Goal: Navigation & Orientation: Find specific page/section

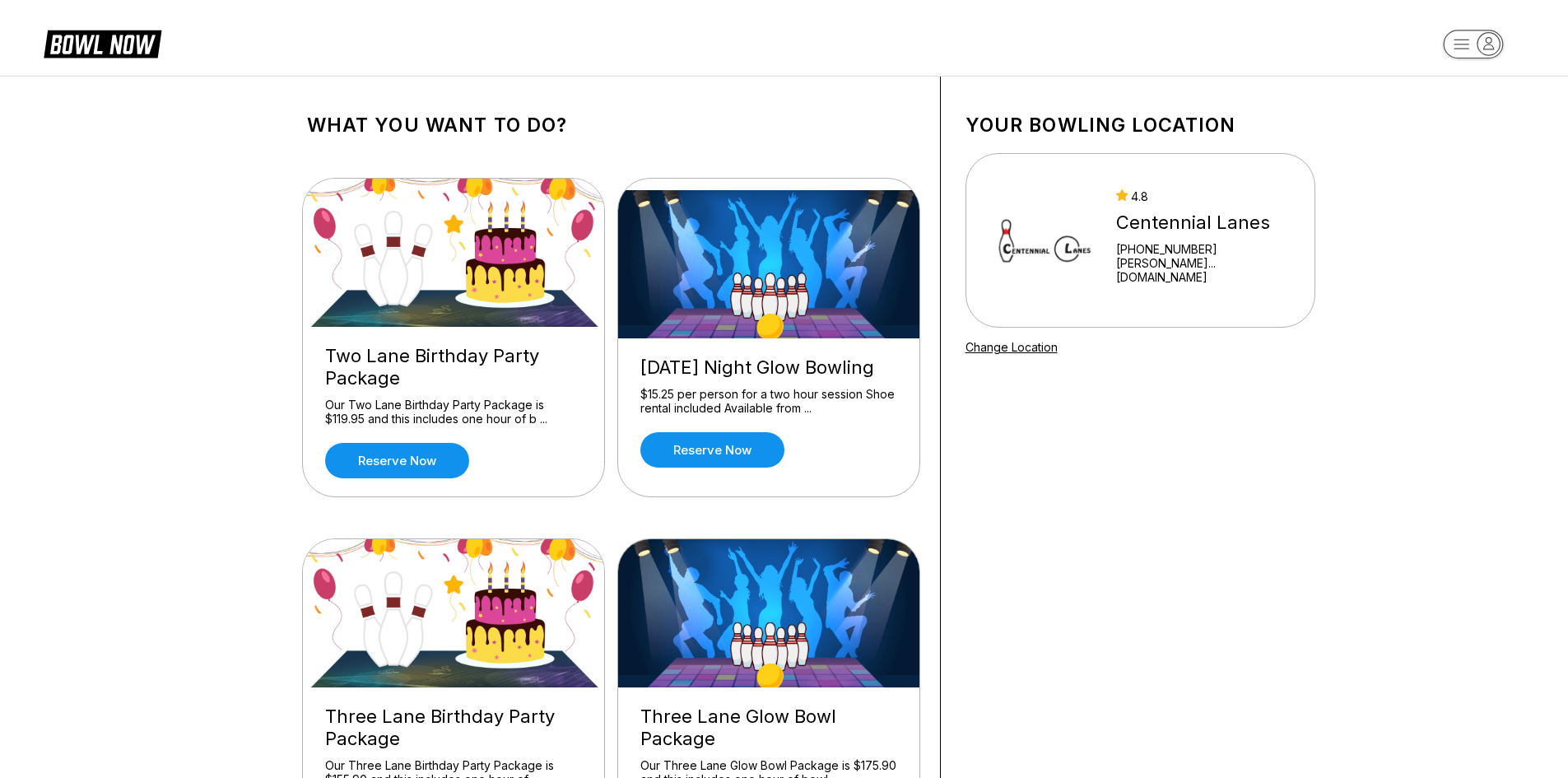
click at [1348, 399] on div "What you want to do? Two Lane Birthday Party Package Our Two Lane Birthday Part…" at bounding box center [784, 673] width 1568 height 1197
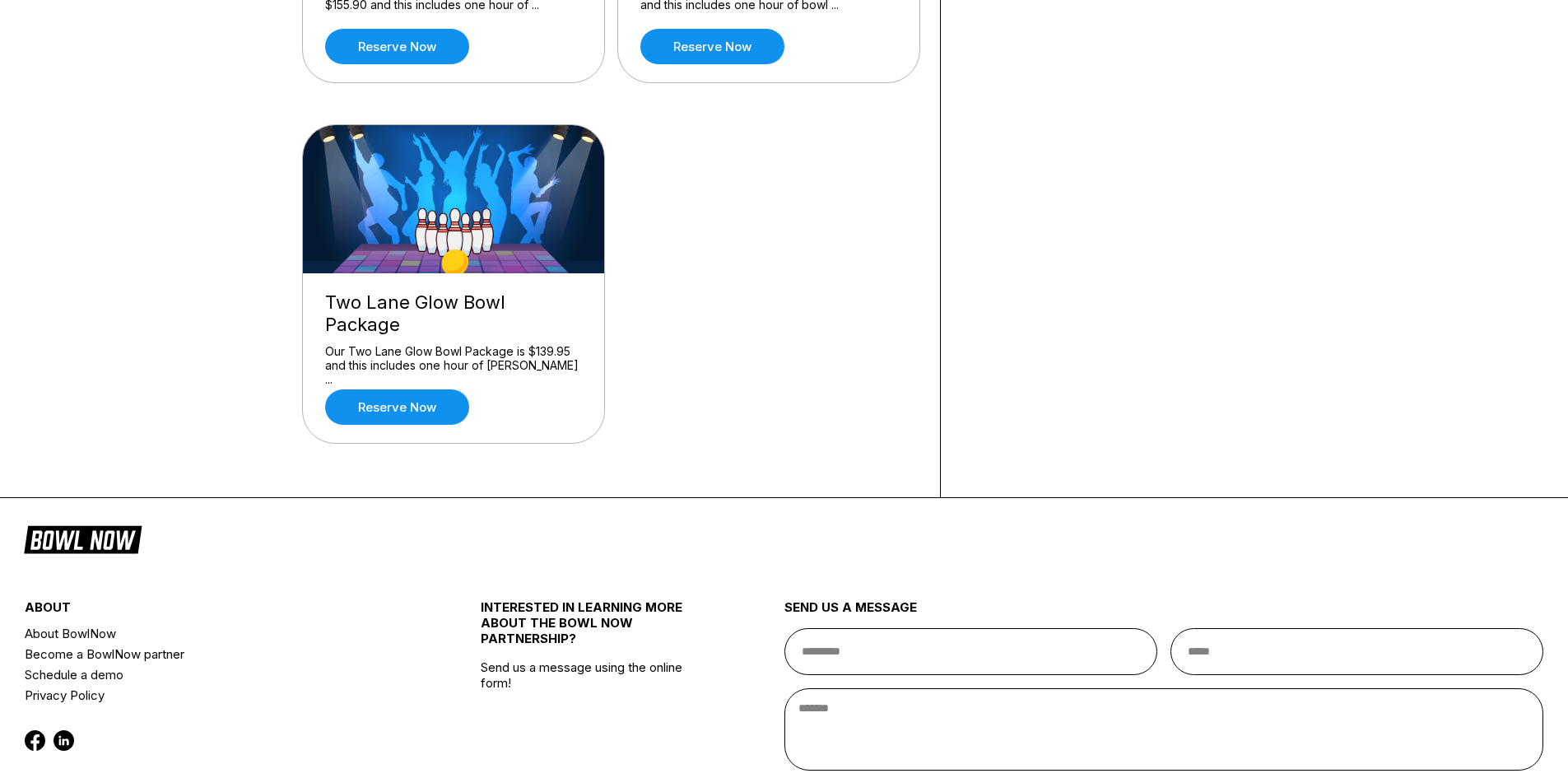
scroll to position [889, 0]
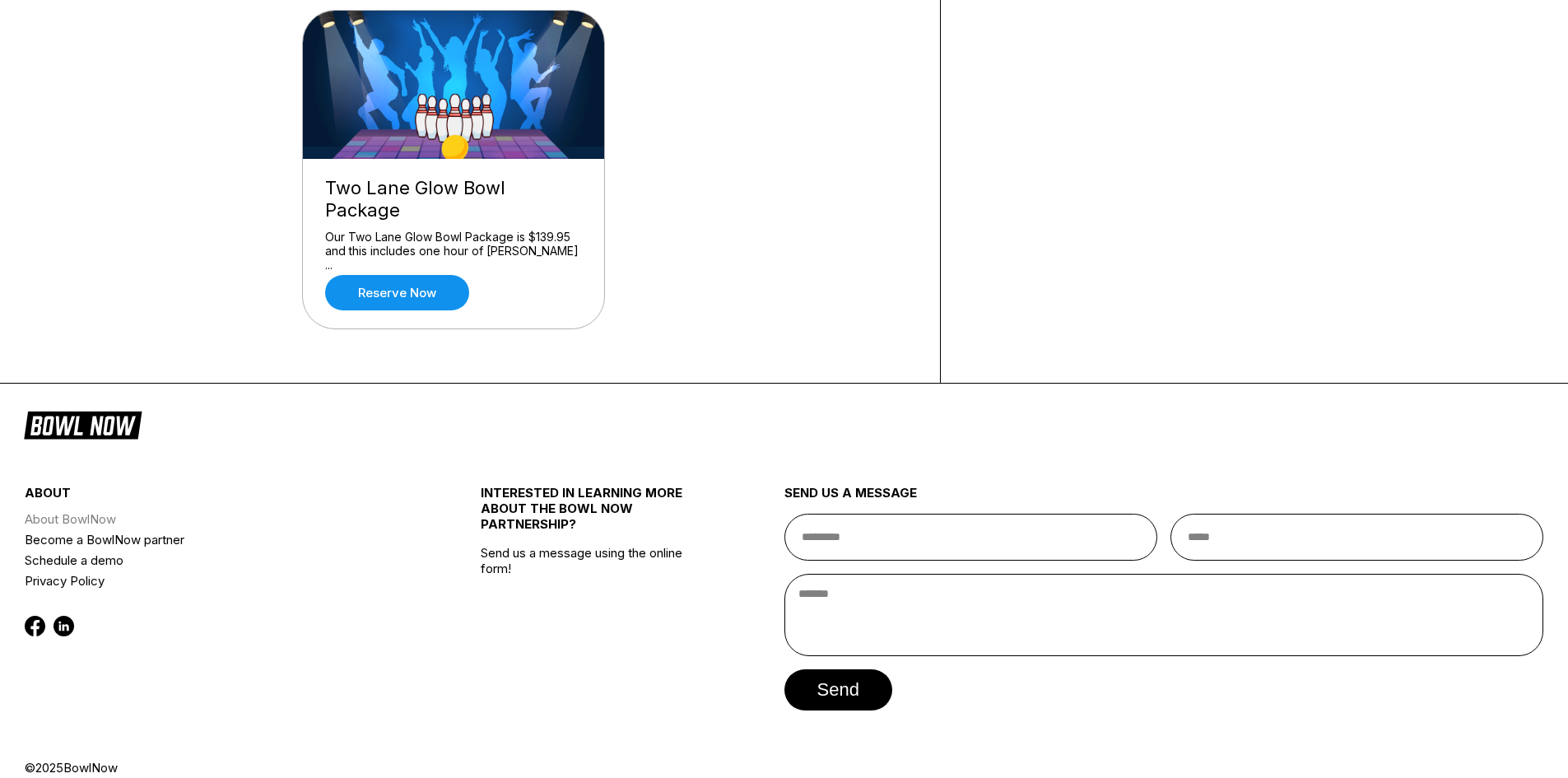
click at [122, 508] on link "About BowlNow" at bounding box center [214, 518] width 379 height 21
click at [78, 508] on link "About BowlNow" at bounding box center [214, 518] width 379 height 21
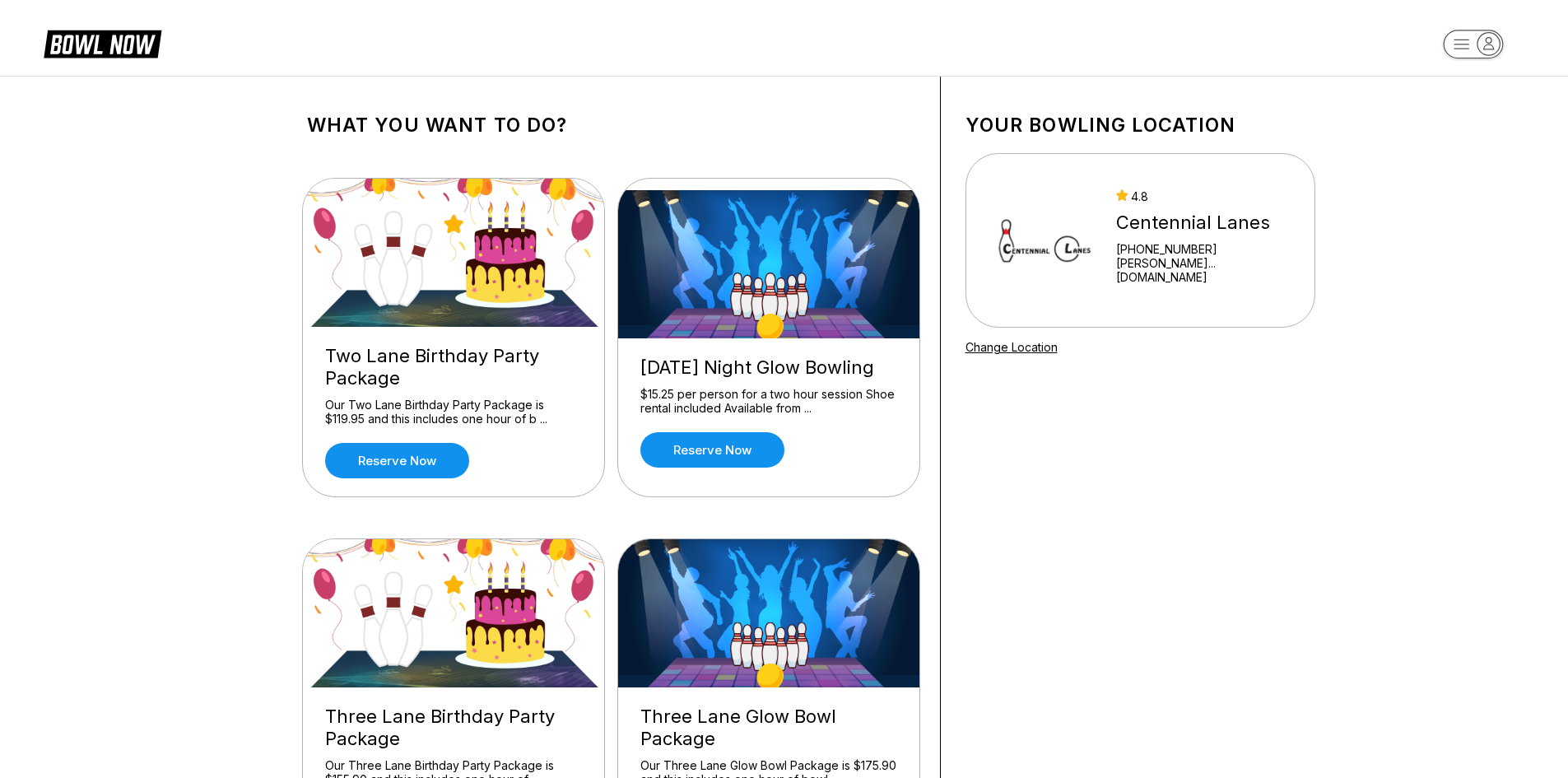
drag, startPoint x: 748, startPoint y: 476, endPoint x: 730, endPoint y: 158, distance: 318.5
click at [849, 116] on h1 "What you want to do?" at bounding box center [611, 126] width 608 height 23
